Goal: Information Seeking & Learning: Check status

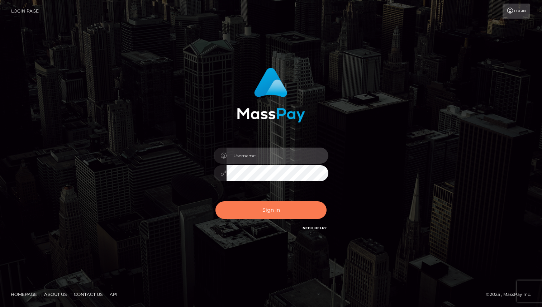
type input "[DOMAIN_NAME]"
click at [274, 210] on button "Sign in" at bounding box center [270, 210] width 111 height 18
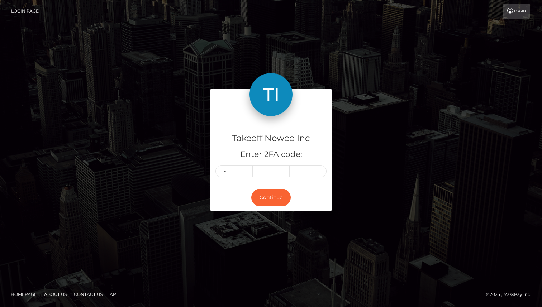
type input "3"
type input "6"
type input "9"
type input "4"
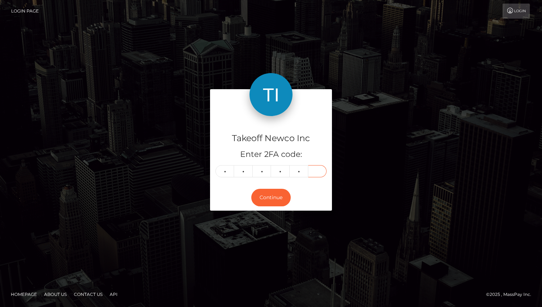
type input "0"
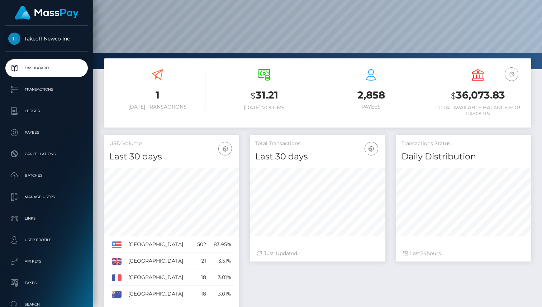
scroll to position [3, 0]
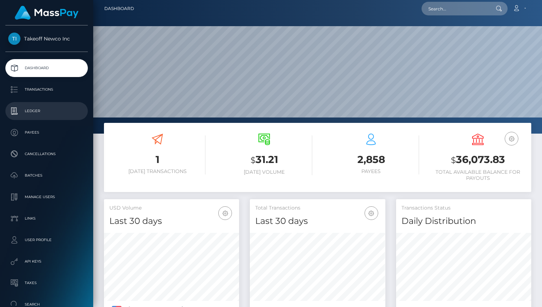
click at [34, 118] on link "Ledger" at bounding box center [46, 111] width 82 height 18
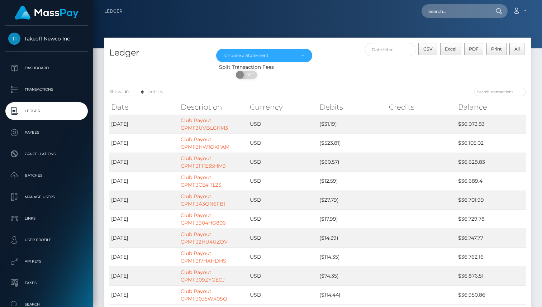
click at [401, 110] on th "Credits" at bounding box center [422, 107] width 70 height 14
click at [242, 57] on div "Choose a Statement" at bounding box center [259, 56] width 71 height 6
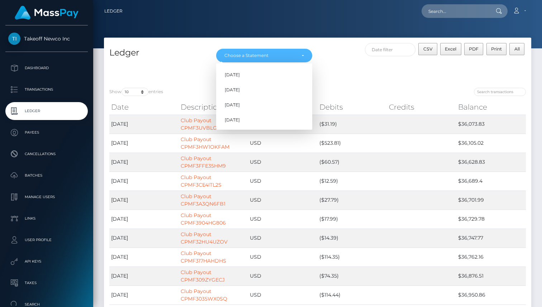
click at [160, 54] on h4 "Ledger" at bounding box center [157, 53] width 96 height 13
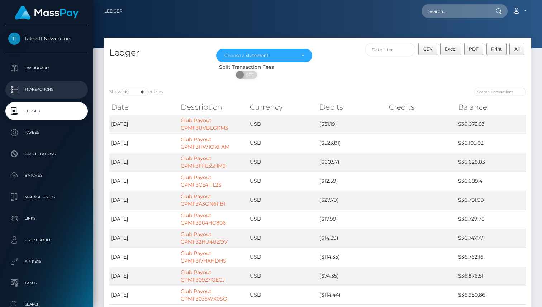
click at [38, 86] on p "Transactions" at bounding box center [46, 89] width 77 height 11
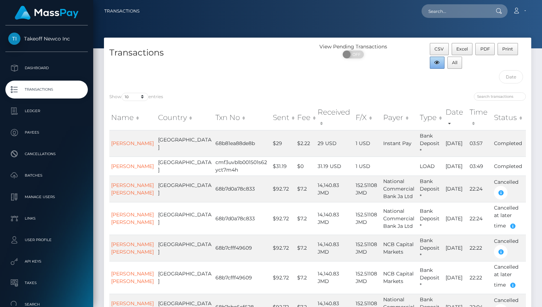
click at [433, 61] on button "button" at bounding box center [437, 63] width 15 height 12
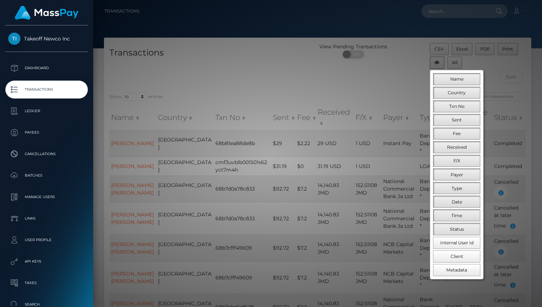
click at [433, 61] on div at bounding box center [271, 153] width 542 height 307
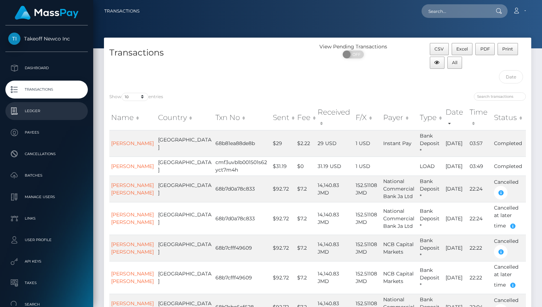
click at [49, 112] on p "Ledger" at bounding box center [46, 111] width 77 height 11
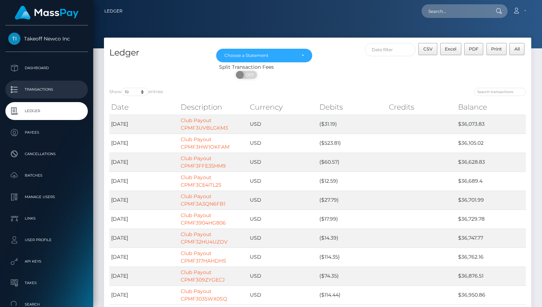
click at [54, 89] on p "Transactions" at bounding box center [46, 89] width 77 height 11
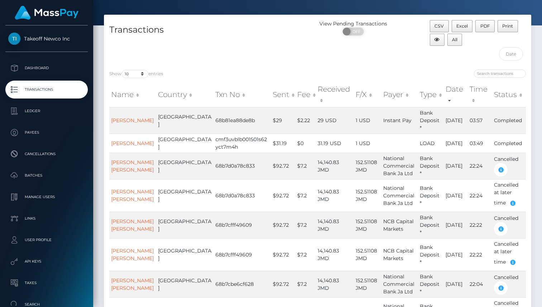
scroll to position [24, 0]
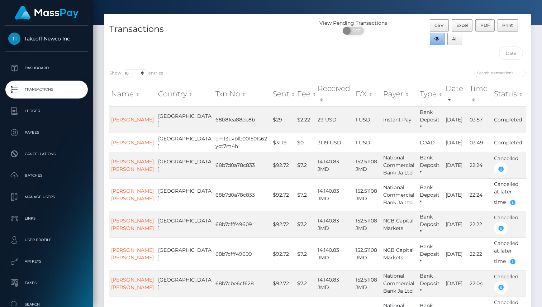
click at [441, 39] on button "button" at bounding box center [437, 39] width 15 height 12
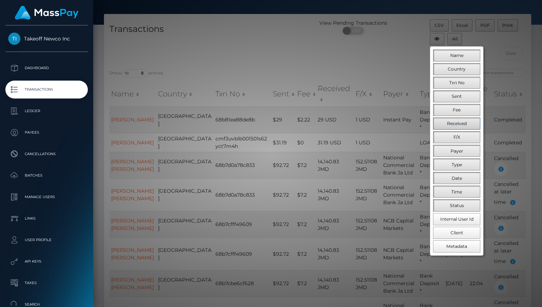
click at [454, 125] on span "Received" at bounding box center [457, 123] width 20 height 5
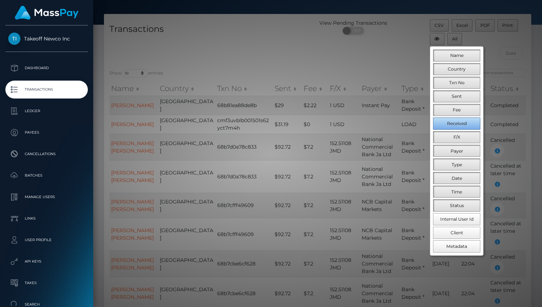
click at [463, 126] on span "Received" at bounding box center [457, 123] width 20 height 5
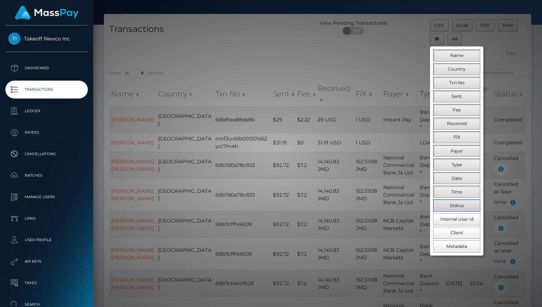
click at [458, 206] on span "Status" at bounding box center [457, 205] width 14 height 5
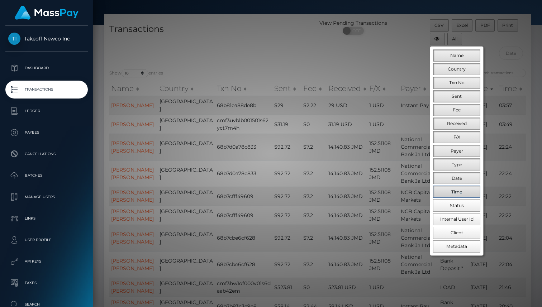
click at [456, 192] on span "Time" at bounding box center [456, 191] width 11 height 5
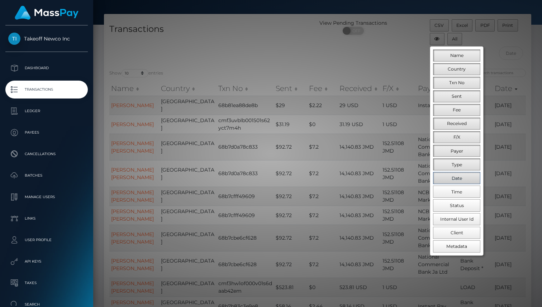
click at [456, 174] on button "Date" at bounding box center [456, 178] width 47 height 12
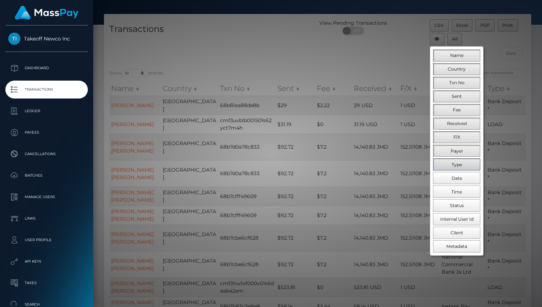
click at [466, 163] on button "Type" at bounding box center [456, 164] width 47 height 12
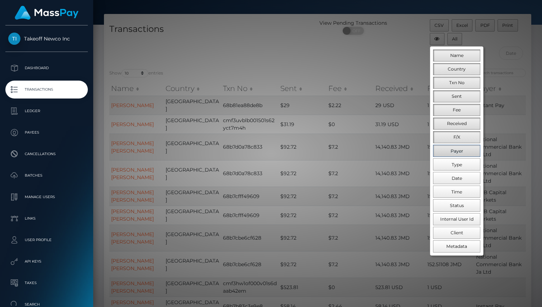
click at [463, 153] on button "Payer" at bounding box center [456, 151] width 47 height 12
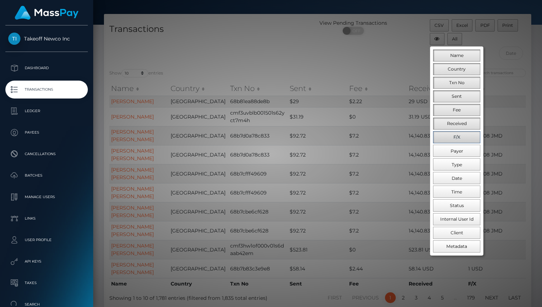
click at [461, 140] on button "F/X" at bounding box center [456, 137] width 47 height 12
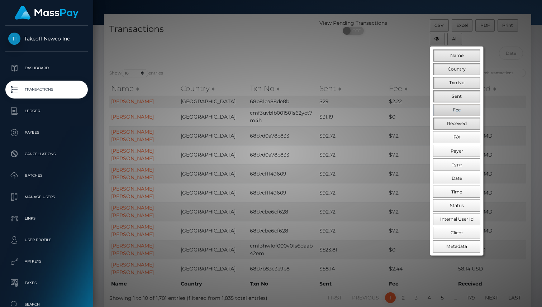
click at [463, 108] on button "Fee" at bounding box center [456, 110] width 47 height 12
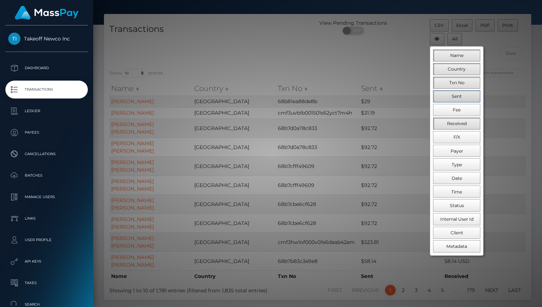
click at [462, 98] on button "Sent" at bounding box center [456, 96] width 47 height 12
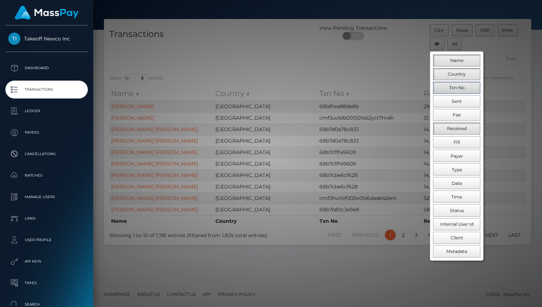
click at [461, 85] on span "Txn No" at bounding box center [456, 87] width 15 height 5
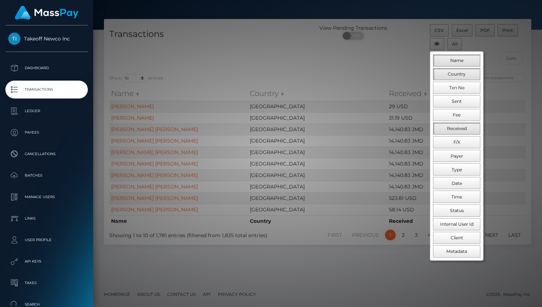
scroll to position [18, 0]
click at [460, 72] on span "Country" at bounding box center [457, 74] width 18 height 5
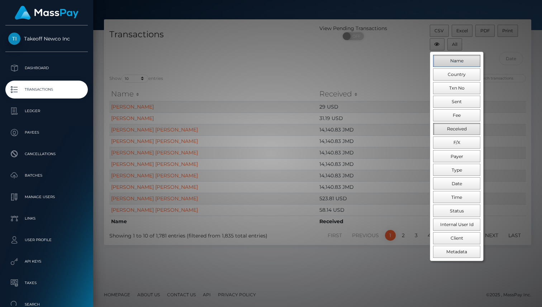
click at [458, 62] on span "Name" at bounding box center [456, 60] width 13 height 5
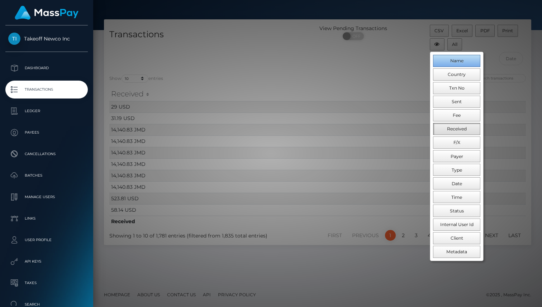
click at [458, 62] on span "Name" at bounding box center [456, 60] width 13 height 5
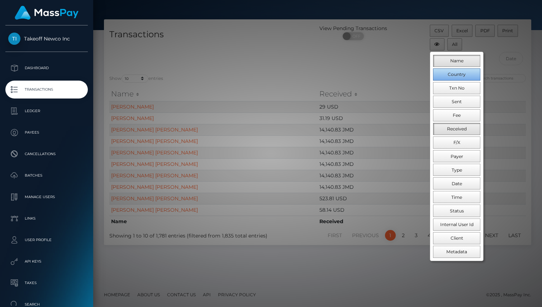
click at [458, 79] on button "Country" at bounding box center [456, 74] width 47 height 12
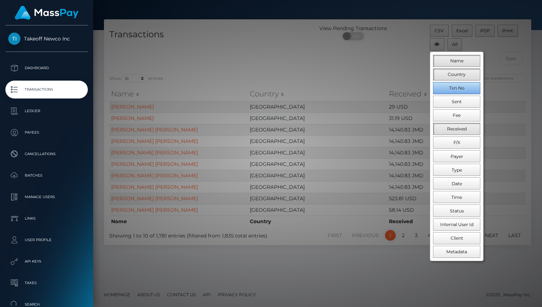
click at [458, 93] on button "Txn No" at bounding box center [456, 88] width 47 height 12
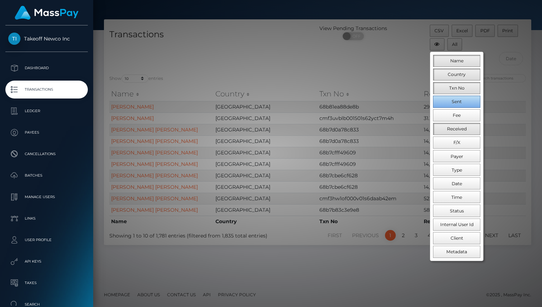
click at [458, 106] on button "Sent" at bounding box center [456, 102] width 47 height 12
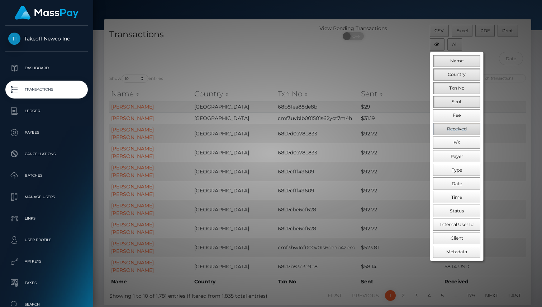
click at [458, 127] on span "Received" at bounding box center [457, 128] width 20 height 5
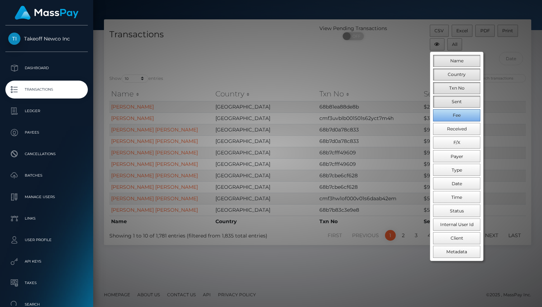
click at [456, 117] on span "Fee" at bounding box center [457, 115] width 8 height 5
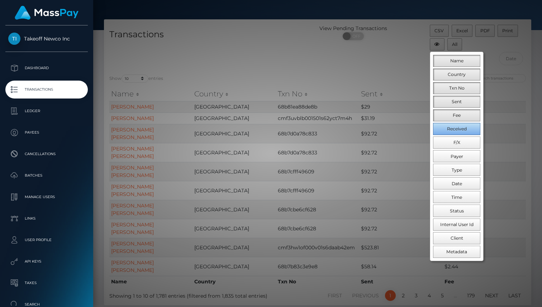
click at [456, 129] on span "Received" at bounding box center [457, 128] width 20 height 5
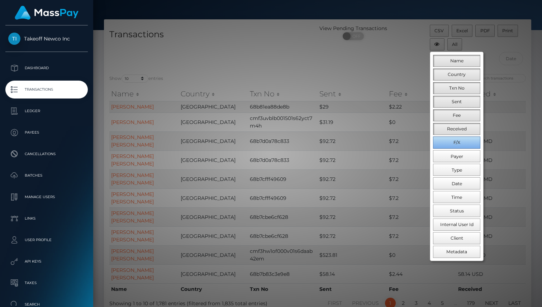
click at [456, 141] on span "F/X" at bounding box center [456, 142] width 7 height 5
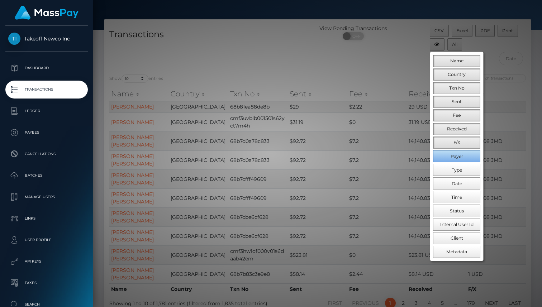
click at [456, 158] on span "Payer" at bounding box center [457, 156] width 13 height 5
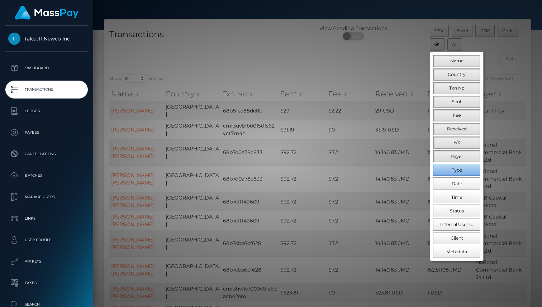
click at [456, 170] on span "Type" at bounding box center [457, 169] width 10 height 5
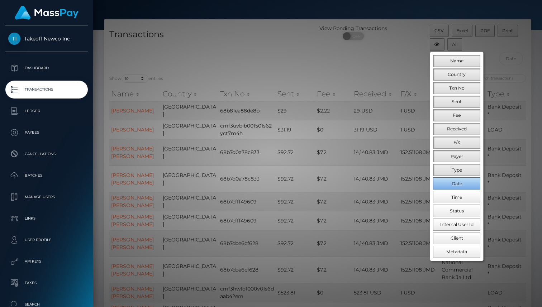
click at [455, 184] on span "Date" at bounding box center [457, 183] width 10 height 5
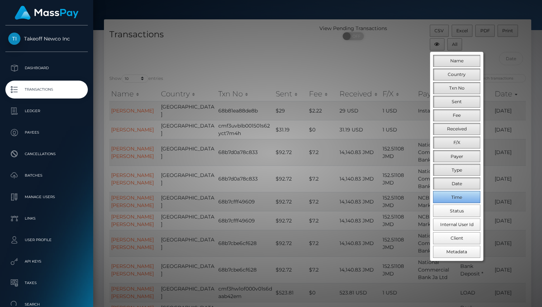
click at [453, 200] on button "Time" at bounding box center [456, 197] width 47 height 12
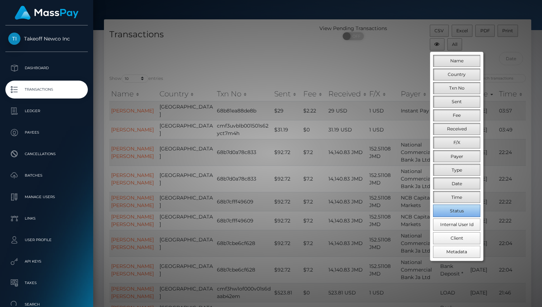
click at [453, 211] on span "Status" at bounding box center [457, 210] width 14 height 5
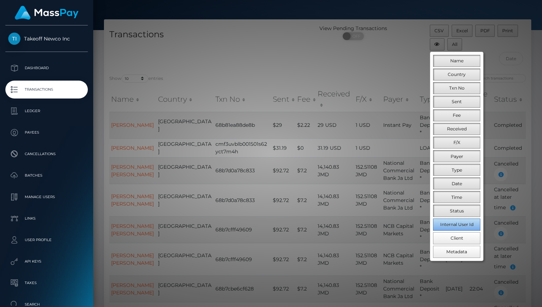
click at [453, 224] on span "Internal User Id" at bounding box center [456, 224] width 33 height 5
click at [453, 243] on button "Client" at bounding box center [456, 238] width 47 height 12
click at [452, 254] on button "Metadata" at bounding box center [456, 252] width 47 height 12
click at [359, 57] on div at bounding box center [271, 153] width 542 height 307
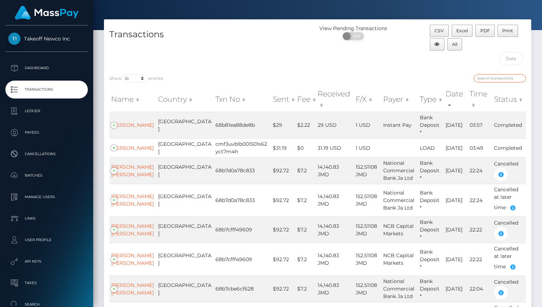
click at [501, 78] on input "search" at bounding box center [500, 78] width 52 height 8
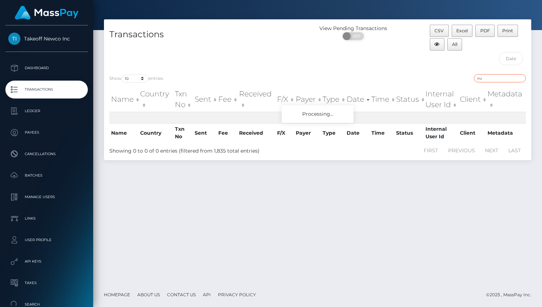
type input "v"
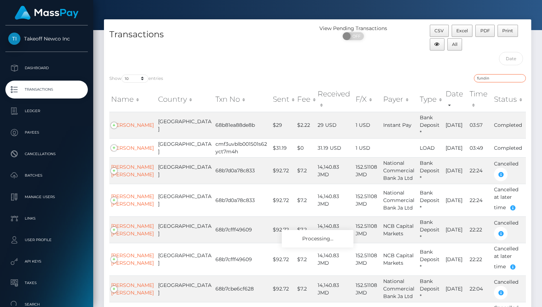
type input "funding"
click at [60, 116] on p "Ledger" at bounding box center [46, 111] width 77 height 11
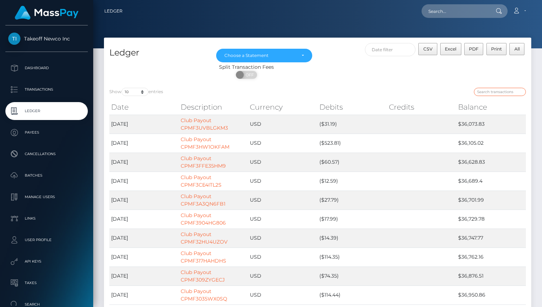
click at [500, 91] on input "search" at bounding box center [500, 92] width 52 height 8
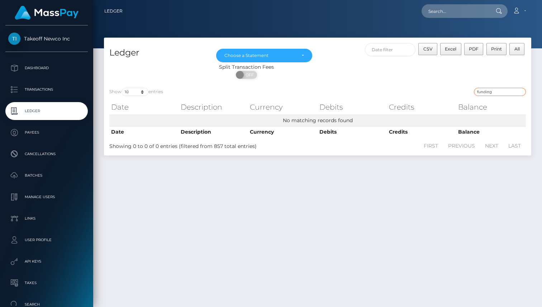
click at [500, 91] on input "funding" at bounding box center [500, 92] width 52 height 8
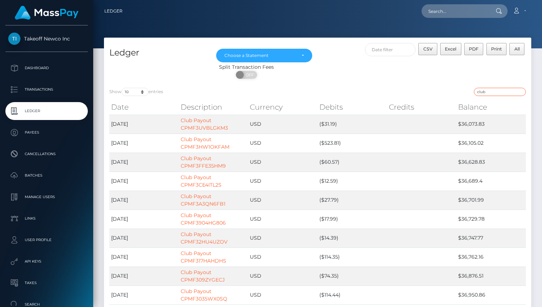
click at [500, 91] on input "club" at bounding box center [500, 92] width 52 height 8
click at [400, 102] on th "Credits" at bounding box center [422, 107] width 70 height 14
click at [482, 91] on input "club" at bounding box center [500, 92] width 52 height 8
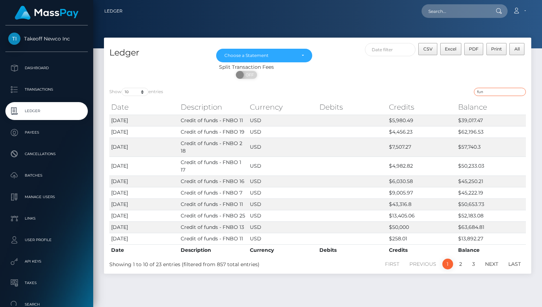
type input "fun"
click at [419, 66] on div "Split Transaction Fees ON OFF" at bounding box center [317, 72] width 427 height 19
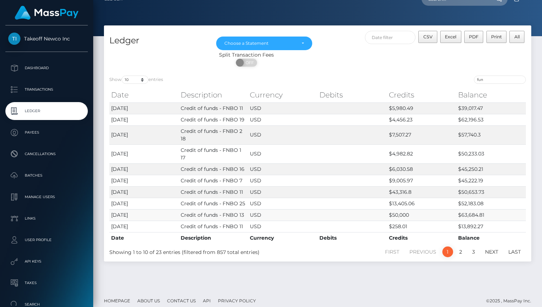
scroll to position [18, 0]
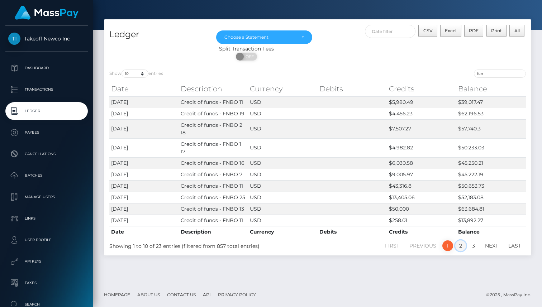
click at [461, 246] on link "2" at bounding box center [460, 246] width 11 height 11
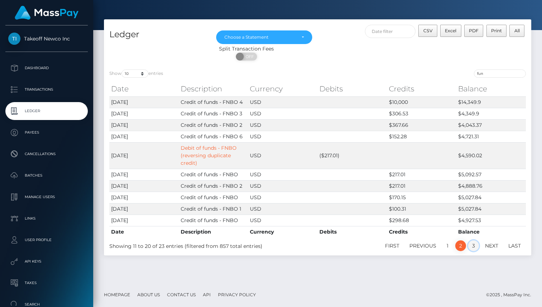
click at [474, 248] on link "3" at bounding box center [473, 246] width 11 height 11
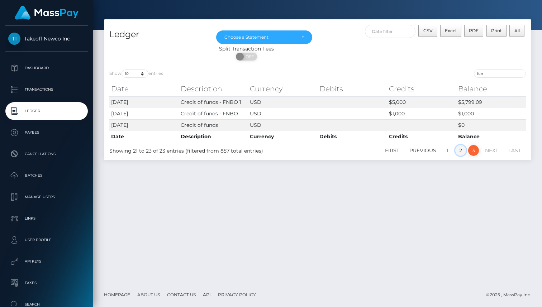
click at [462, 152] on link "2" at bounding box center [460, 150] width 11 height 11
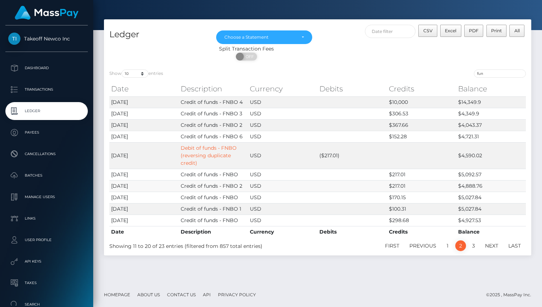
click at [395, 185] on td "$217.01" at bounding box center [422, 185] width 70 height 11
drag, startPoint x: 395, startPoint y: 185, endPoint x: 405, endPoint y: 185, distance: 10.4
click at [405, 185] on td "$217.01" at bounding box center [422, 185] width 70 height 11
click at [417, 185] on td "$217.01" at bounding box center [422, 185] width 70 height 11
click at [428, 187] on td "$217.01" at bounding box center [422, 185] width 70 height 11
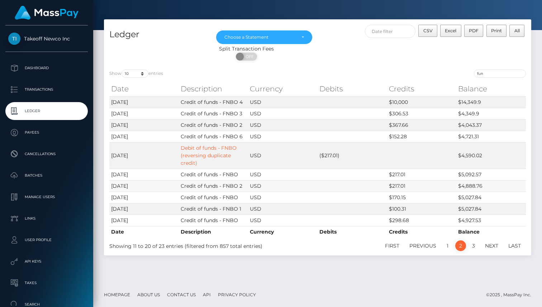
scroll to position [16, 0]
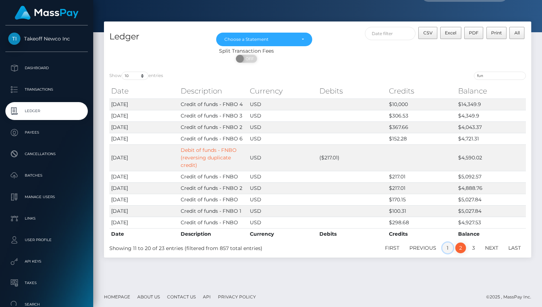
click at [446, 246] on link "1" at bounding box center [447, 248] width 11 height 11
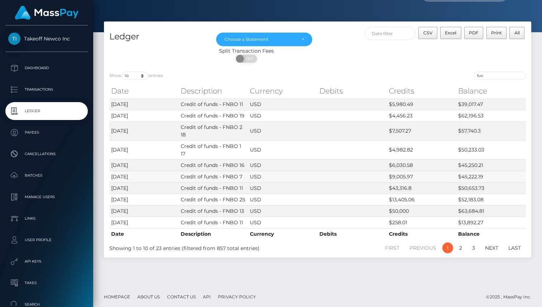
scroll to position [18, 0]
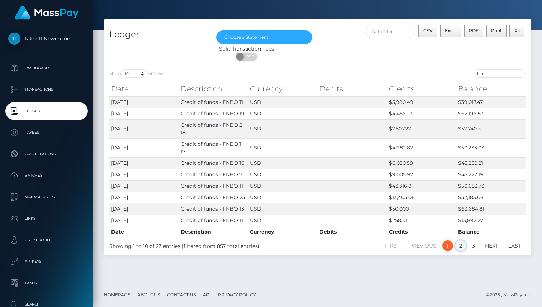
click at [459, 249] on link "2" at bounding box center [460, 246] width 11 height 11
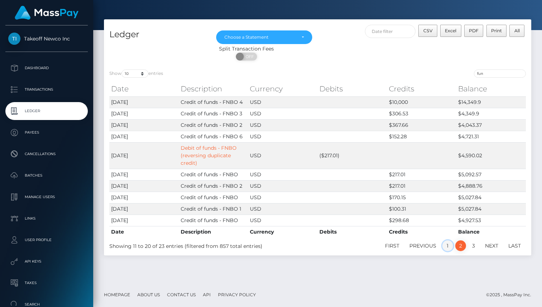
click at [445, 245] on link "1" at bounding box center [447, 246] width 11 height 11
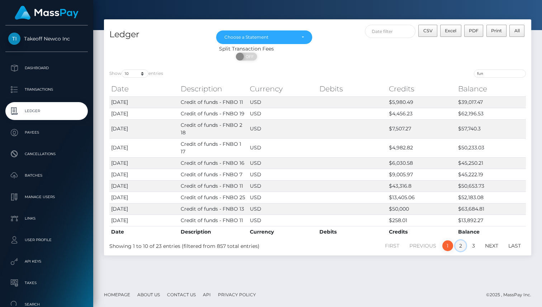
click at [460, 246] on link "2" at bounding box center [460, 246] width 11 height 11
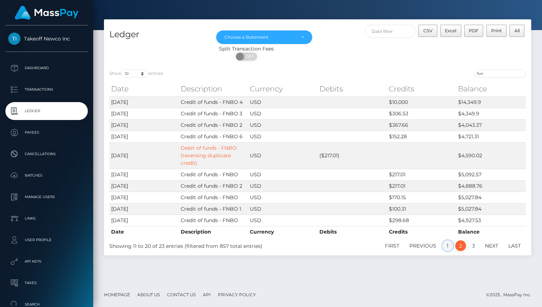
click at [446, 242] on link "1" at bounding box center [447, 246] width 11 height 11
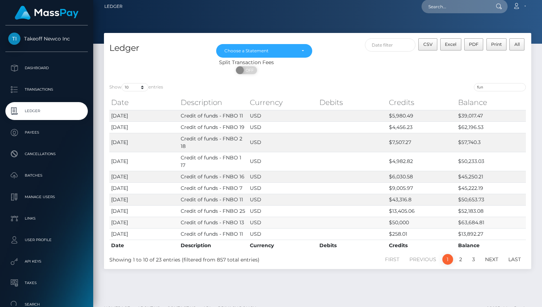
scroll to position [5, 0]
